Goal: Task Accomplishment & Management: Complete application form

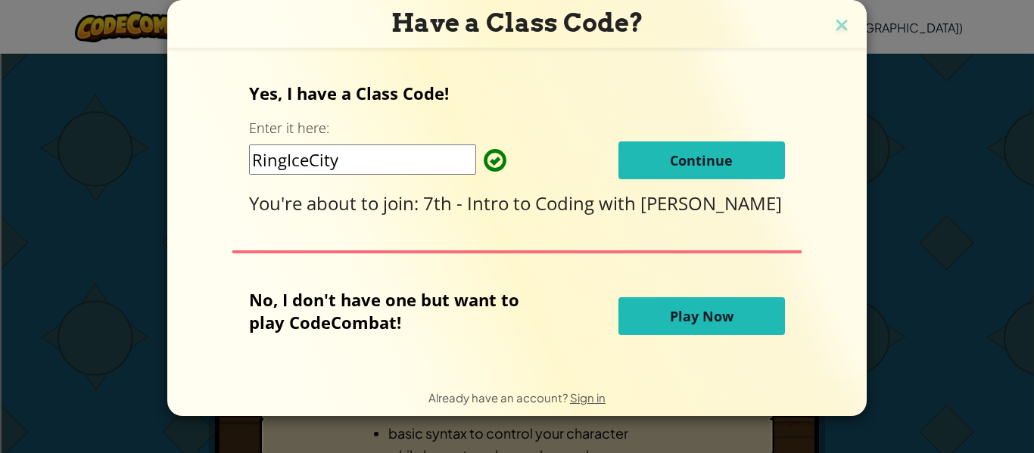
click at [707, 158] on span "Continue" at bounding box center [701, 160] width 63 height 18
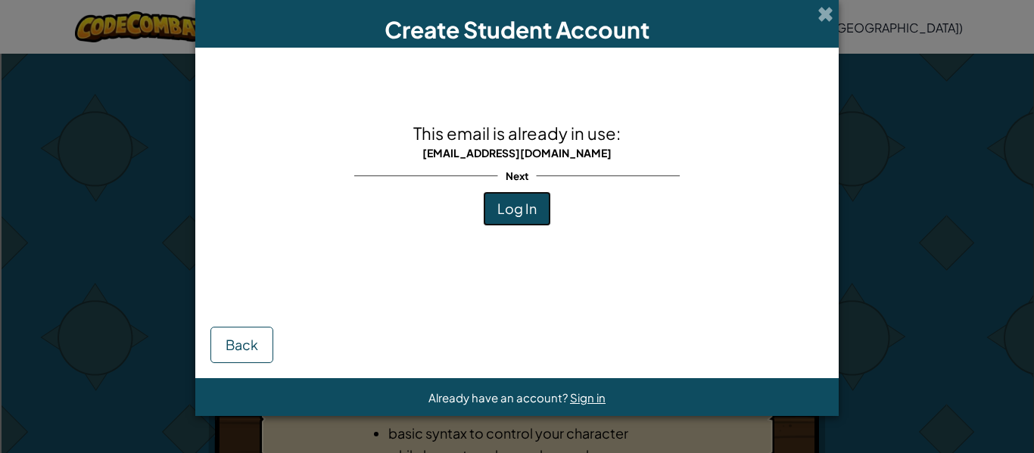
click at [517, 200] on span "Log In" at bounding box center [516, 208] width 39 height 17
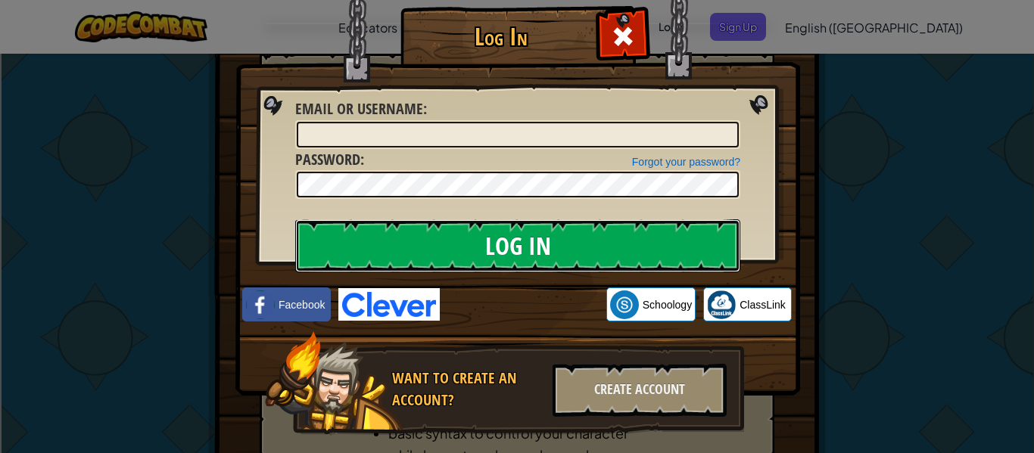
click at [545, 245] on input "Log In" at bounding box center [517, 245] width 445 height 53
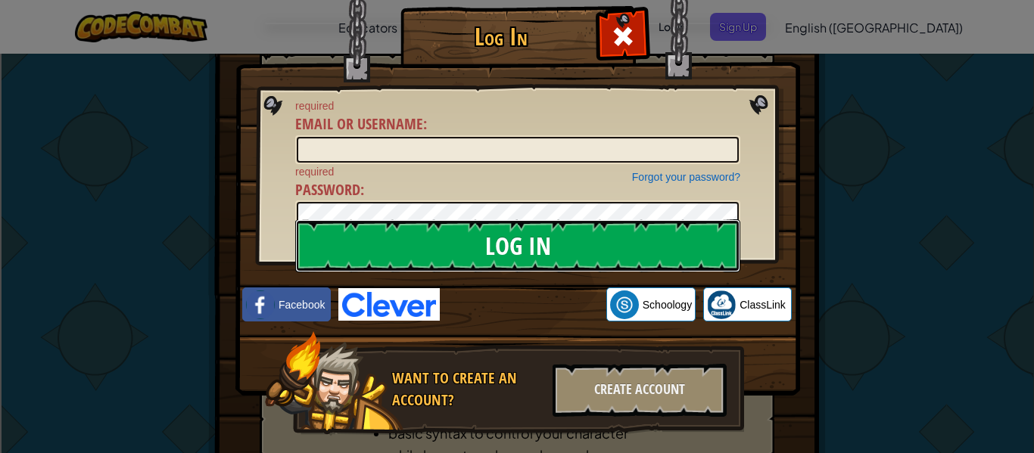
click at [545, 245] on input "Log In" at bounding box center [517, 245] width 445 height 53
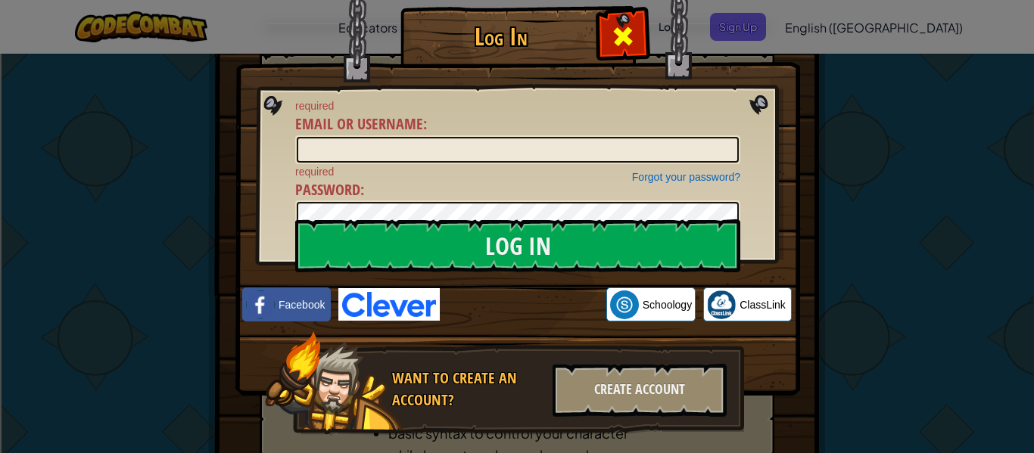
click at [623, 48] on span at bounding box center [623, 36] width 24 height 24
